Goal: Find specific page/section: Find specific page/section

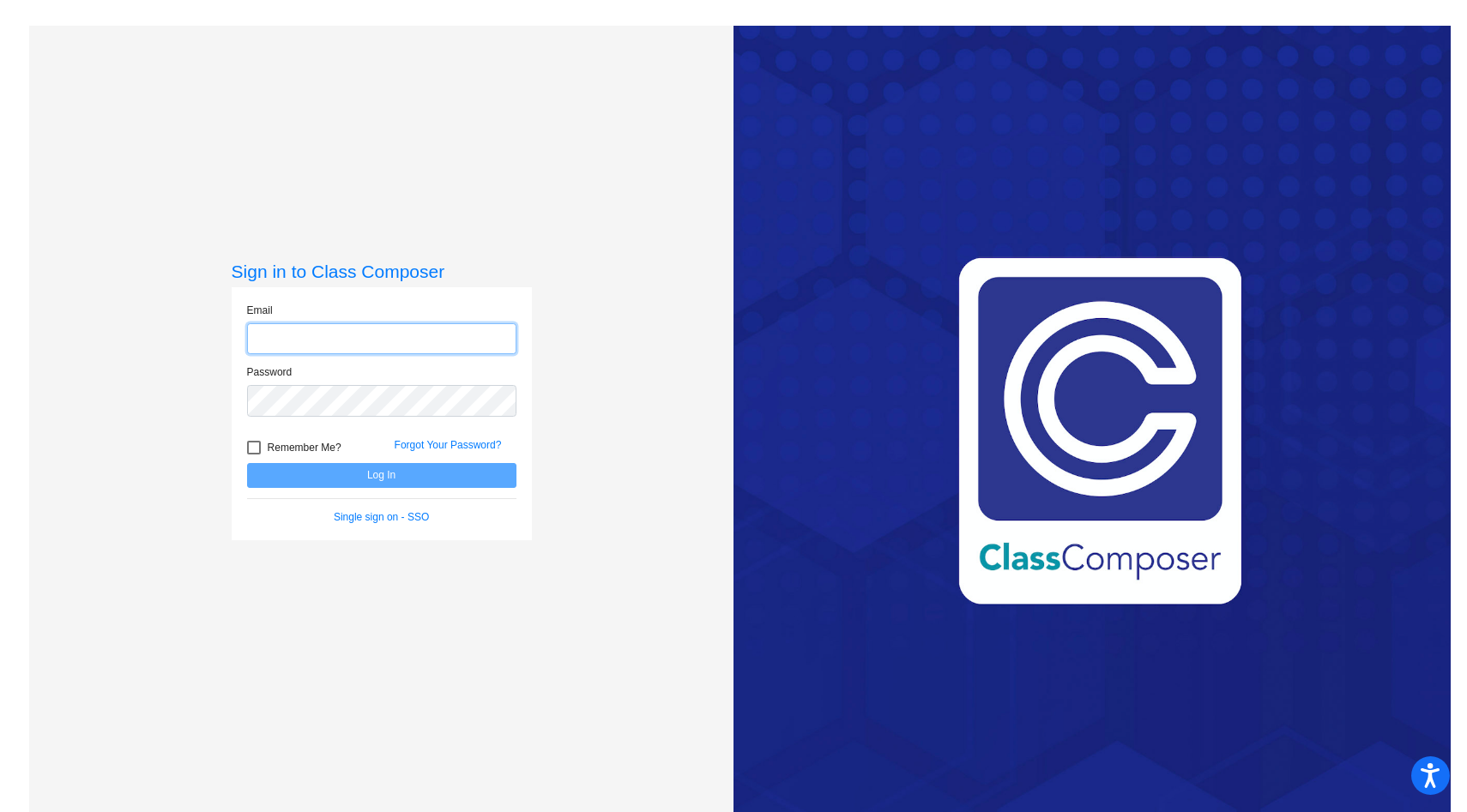
click at [456, 330] on input "email" at bounding box center [382, 339] width 270 height 31
type input "[EMAIL_ADDRESS][DOMAIN_NAME]"
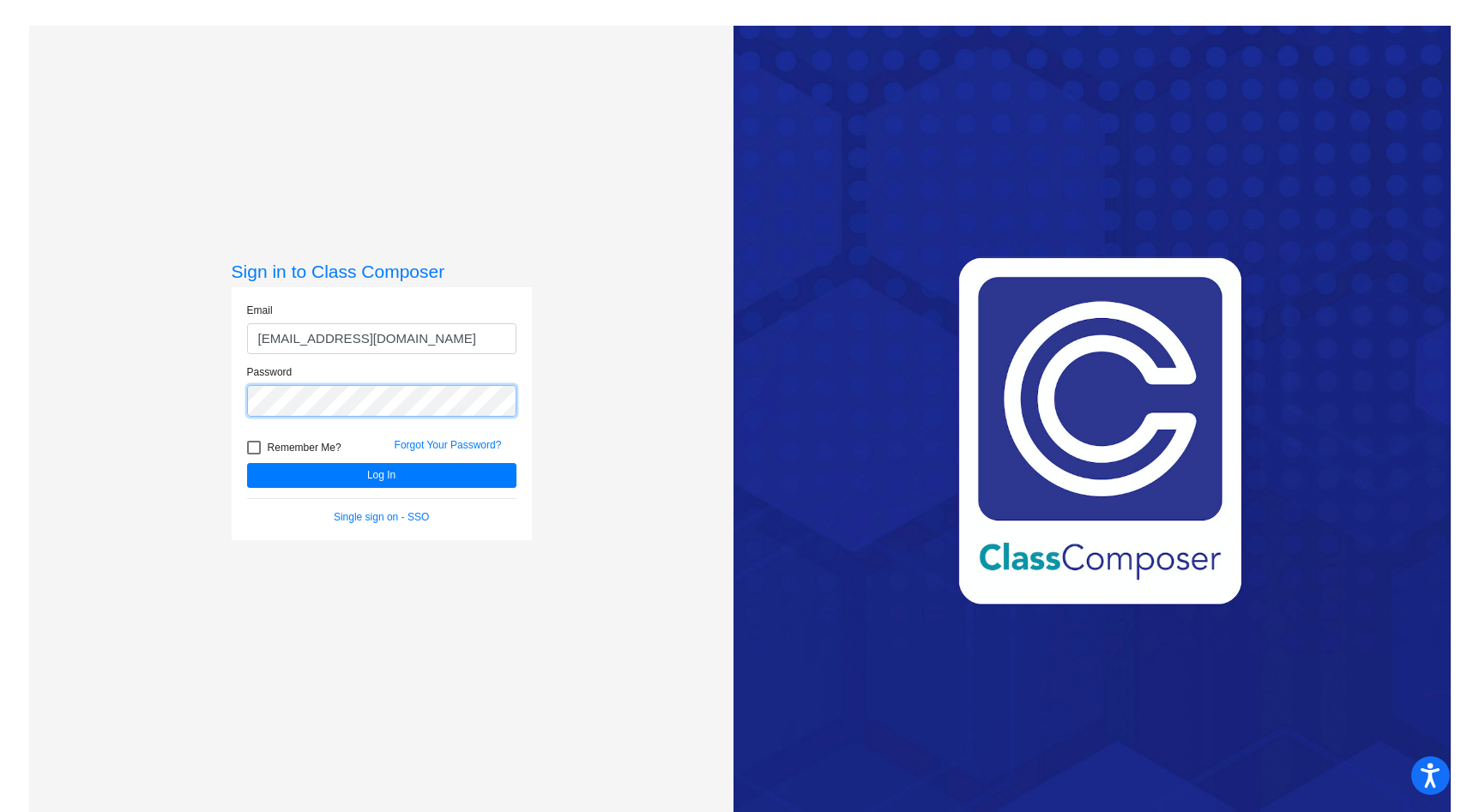
click at [247, 463] on button "Log In" at bounding box center [382, 474] width 270 height 25
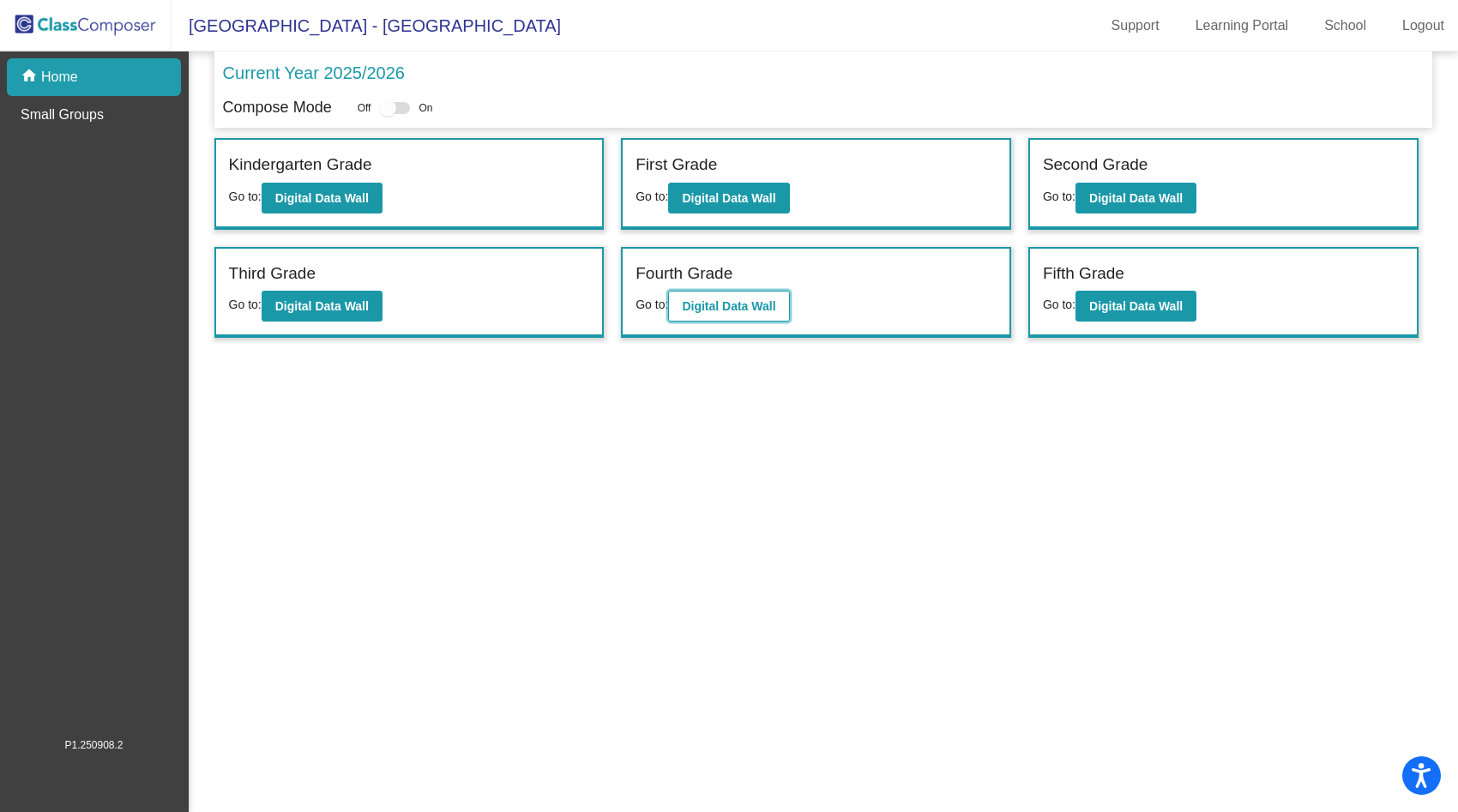
click at [740, 309] on b "Digital Data Wall" at bounding box center [729, 306] width 94 height 14
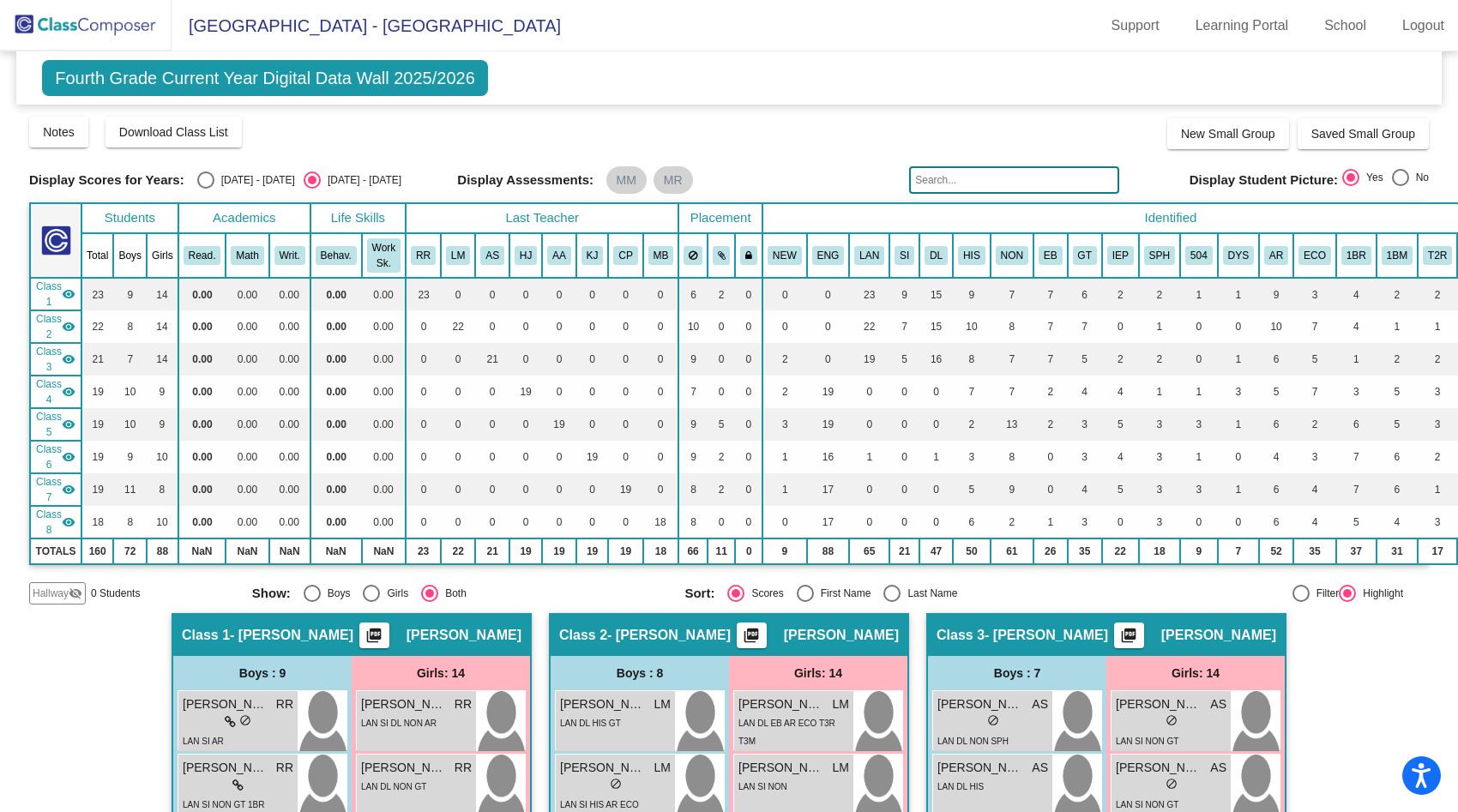
click at [954, 181] on input "text" at bounding box center [1013, 180] width 210 height 28
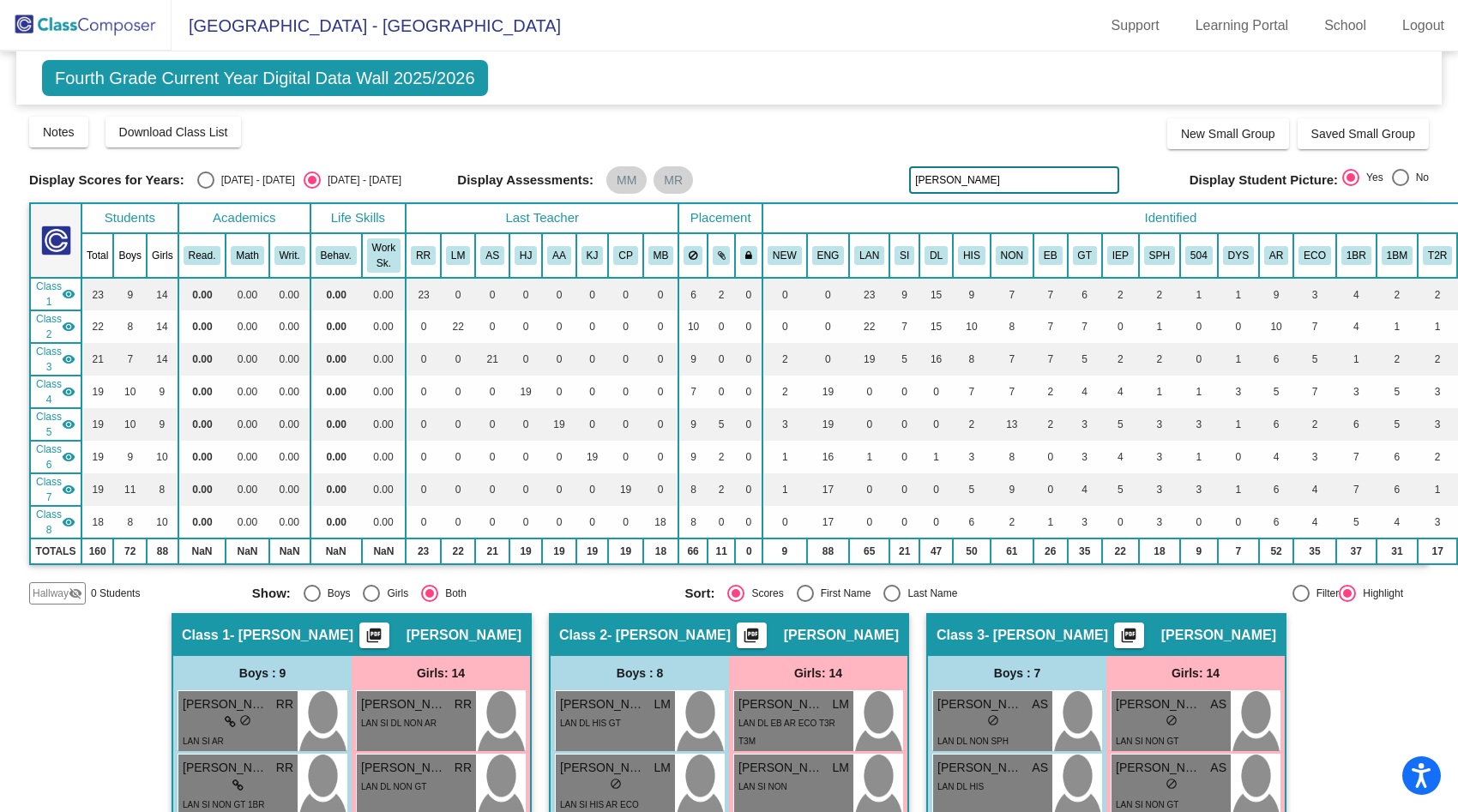
type input "[PERSON_NAME]"
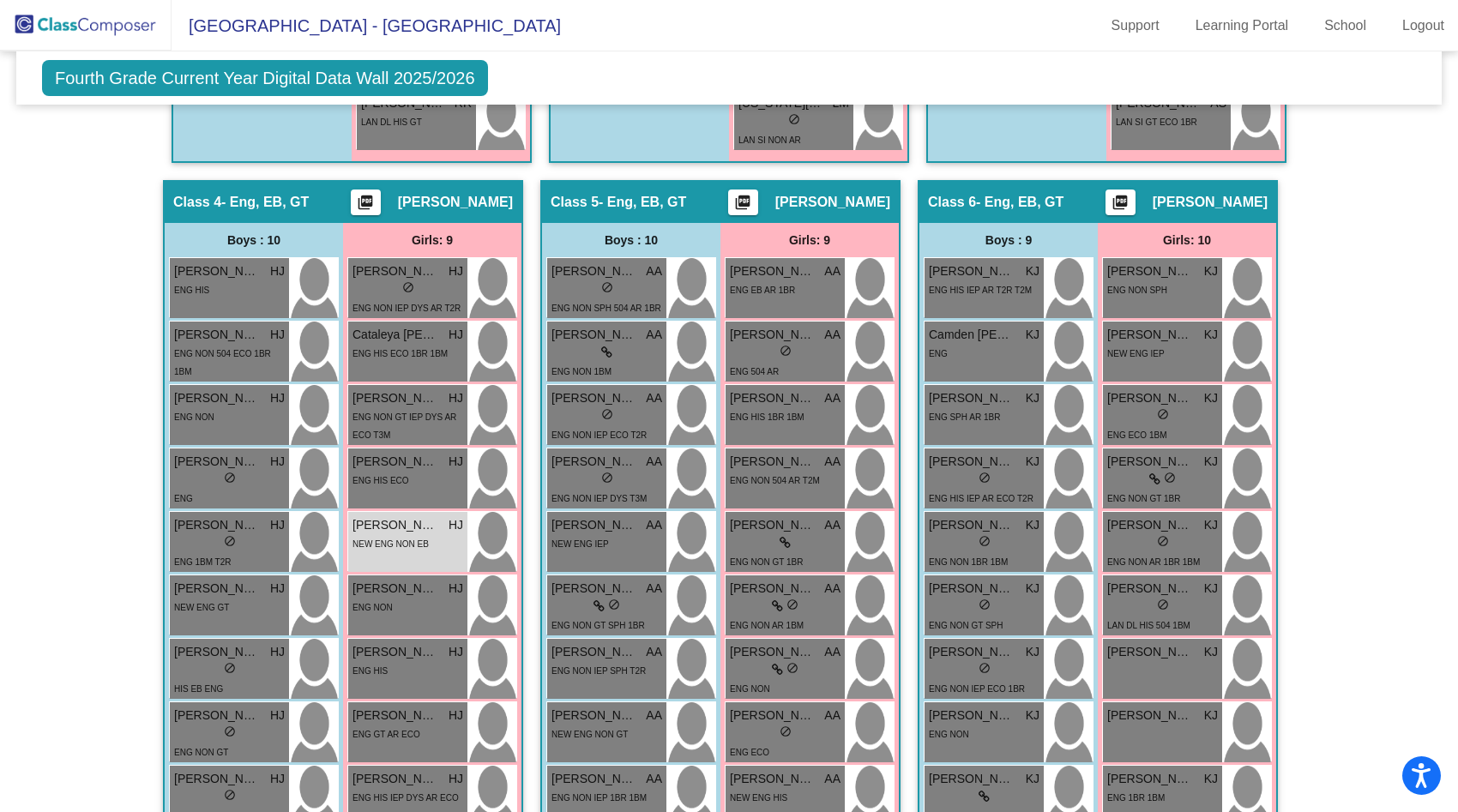
scroll to position [1428, 0]
